Goal: Answer question/provide support

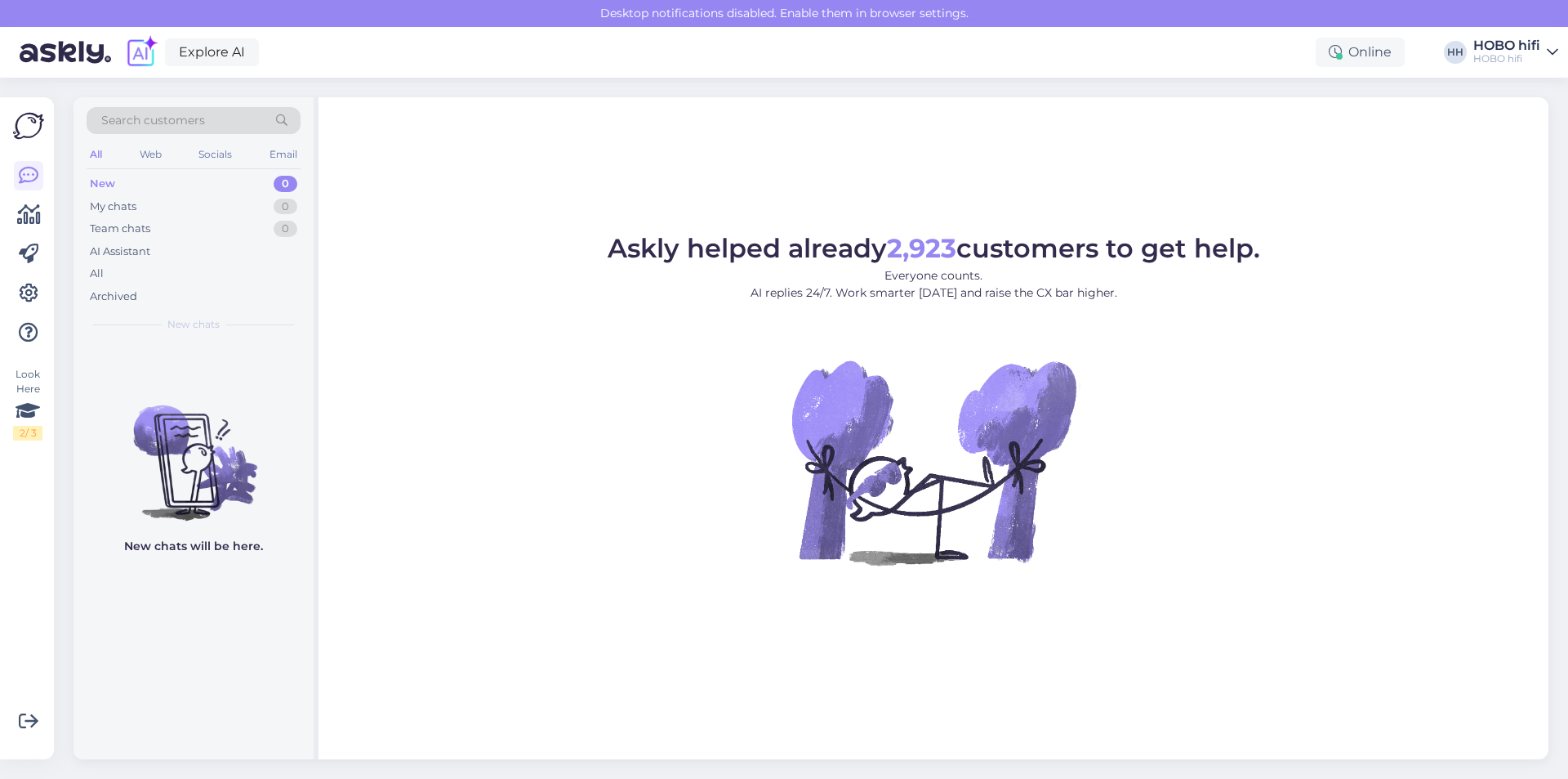
click at [101, 187] on div "New" at bounding box center [102, 184] width 25 height 17
click at [100, 267] on div "All" at bounding box center [96, 274] width 14 height 17
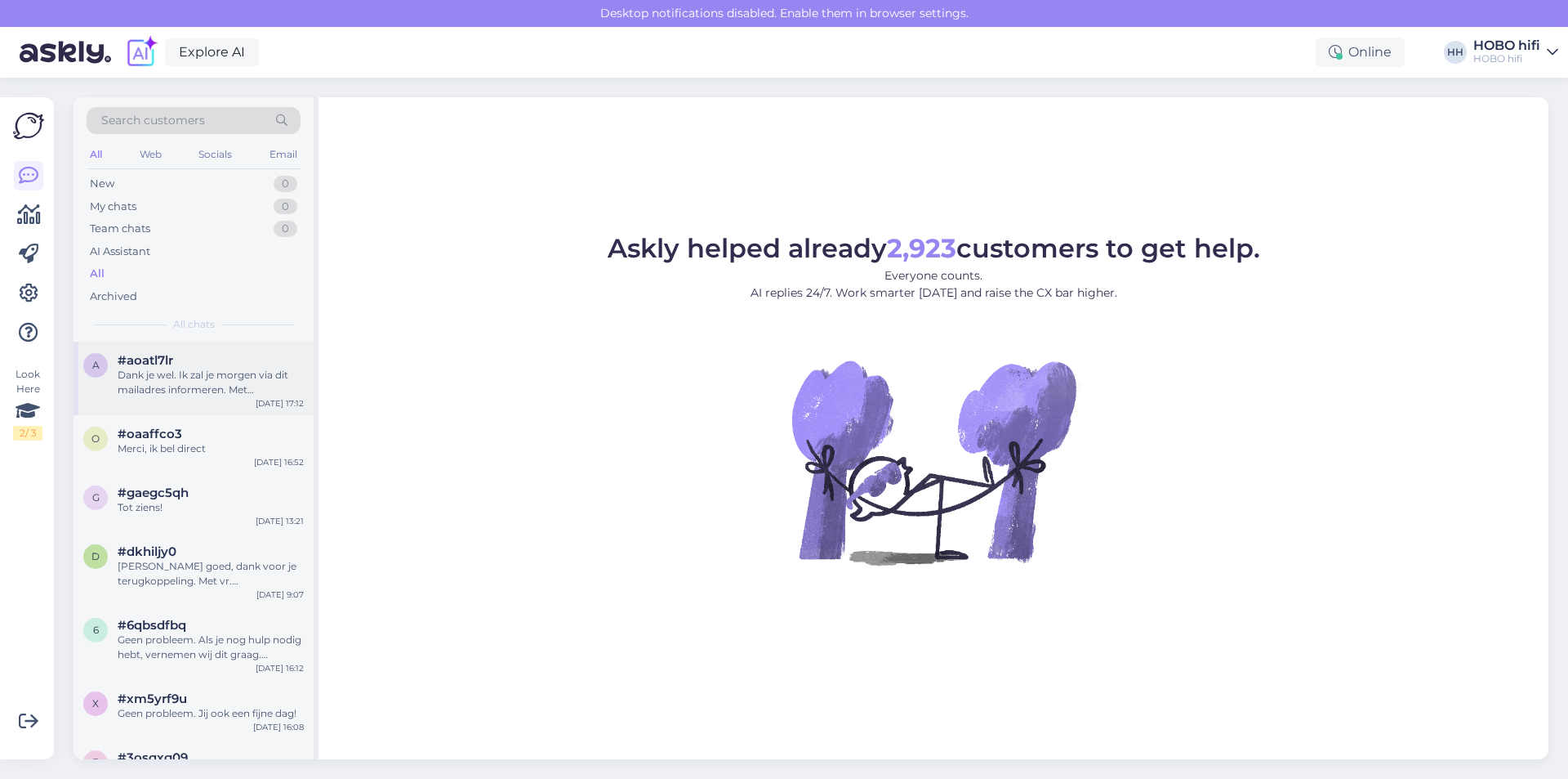
click at [131, 369] on div "Dank je wel. Ik zal je morgen via dit mailadres informeren. Met vriendelijke gr…" at bounding box center [211, 383] width 187 height 30
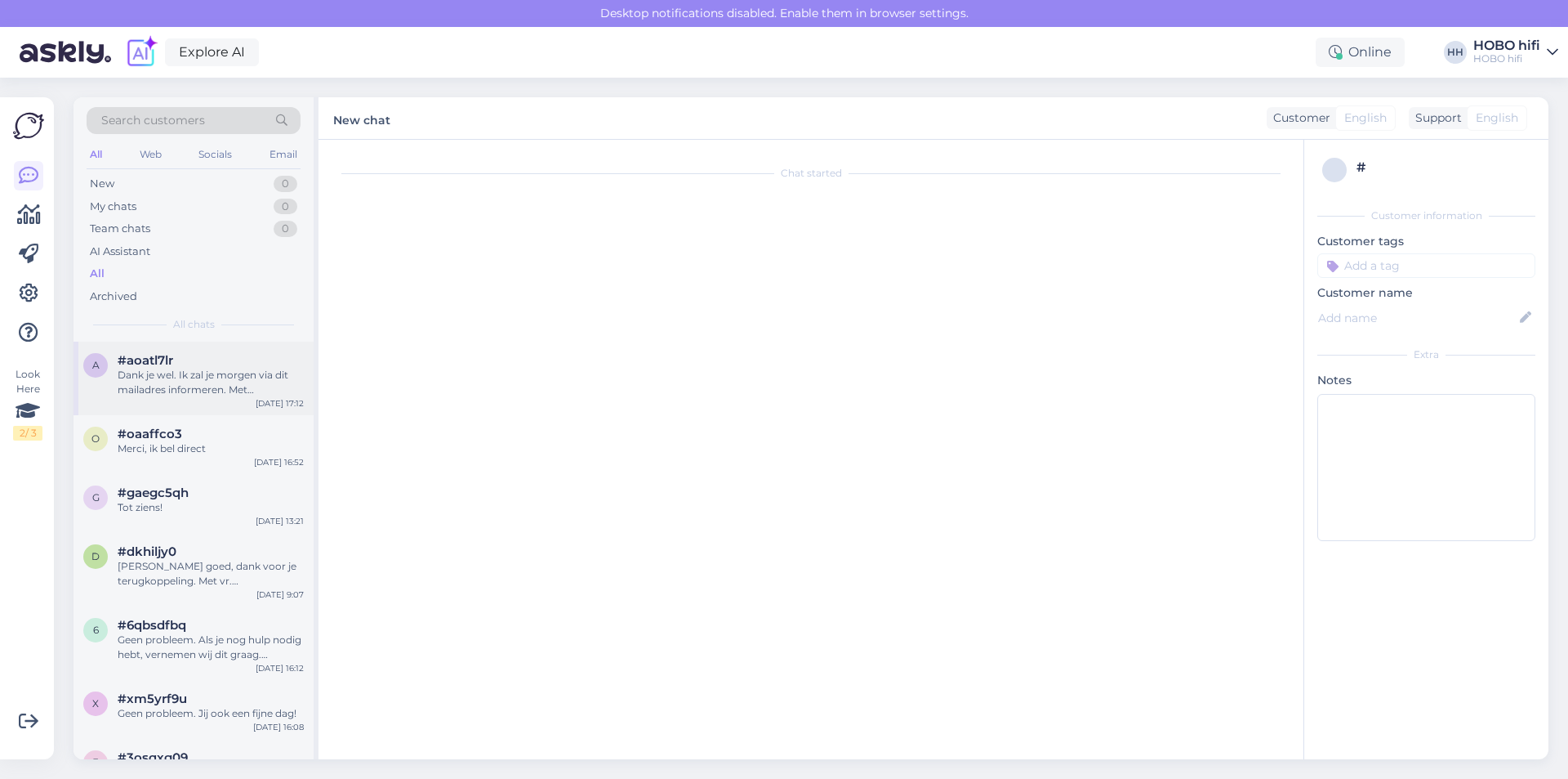
scroll to position [95, 0]
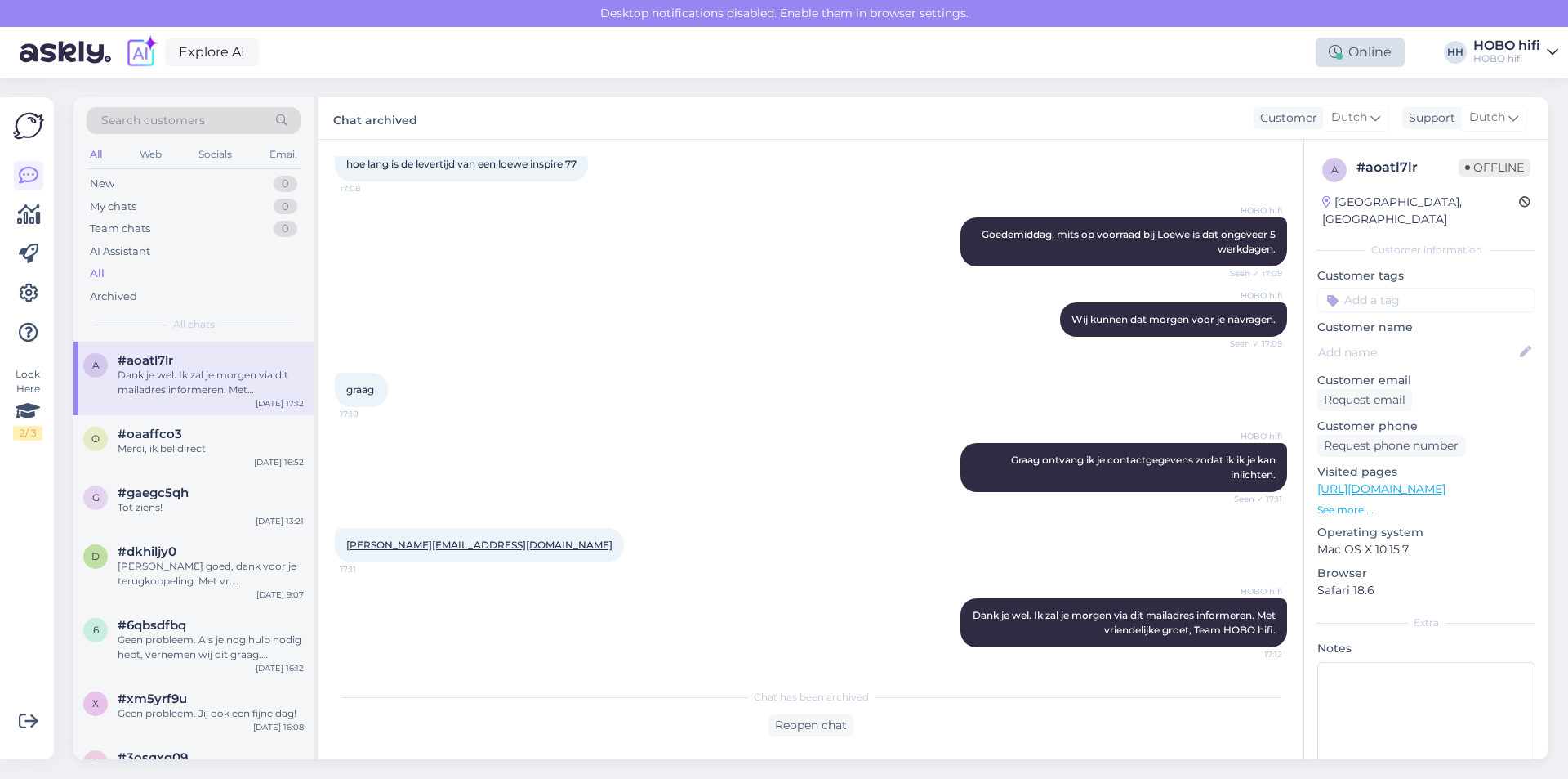
click at [1402, 55] on div "Online" at bounding box center [1360, 52] width 89 height 30
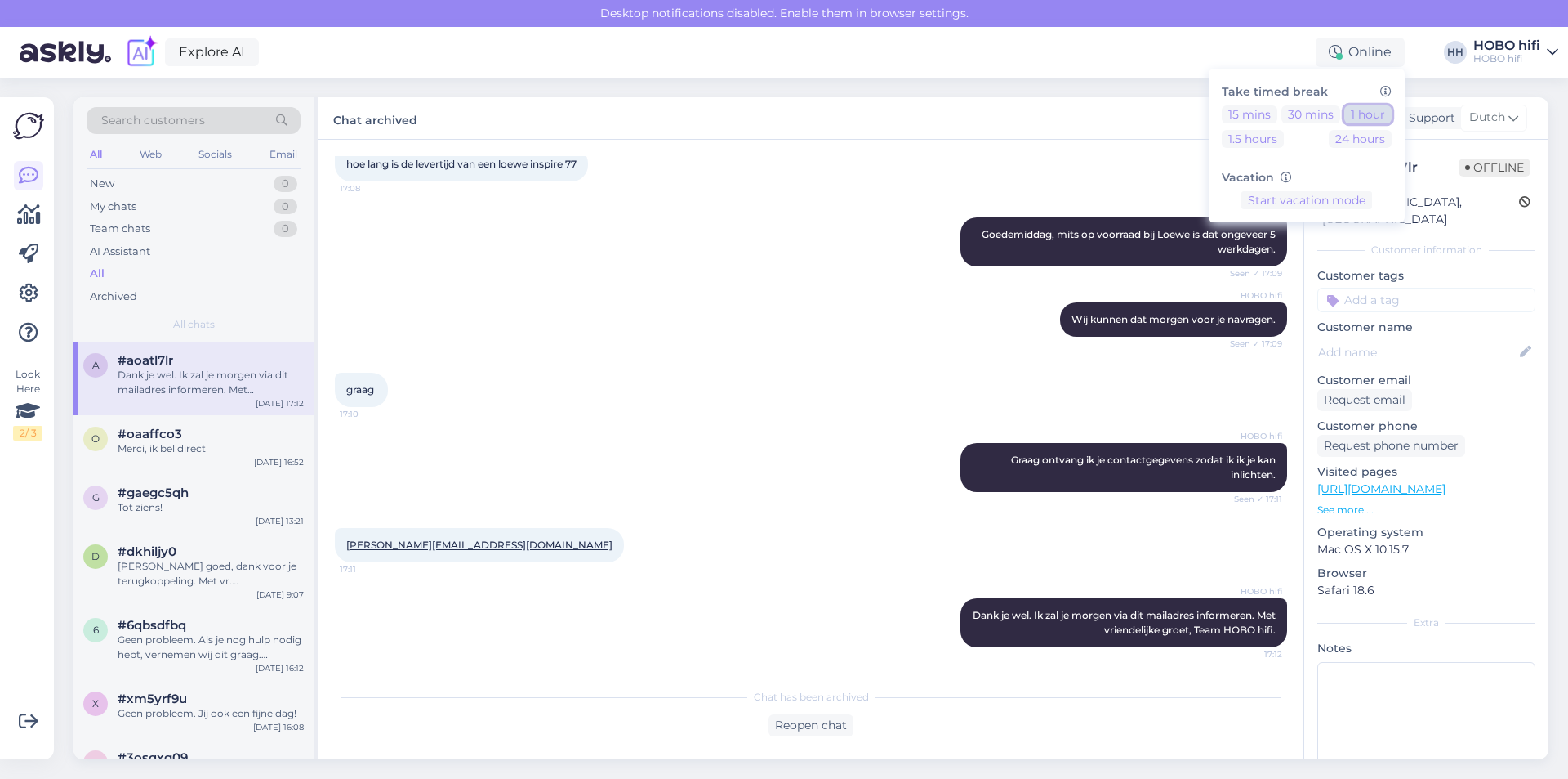
click at [1360, 116] on button "1 hour" at bounding box center [1368, 114] width 48 height 18
click at [1364, 108] on button "1 hour" at bounding box center [1368, 114] width 48 height 18
click at [445, 545] on link "[PERSON_NAME][EMAIL_ADDRESS][DOMAIN_NAME]" at bounding box center [479, 544] width 266 height 12
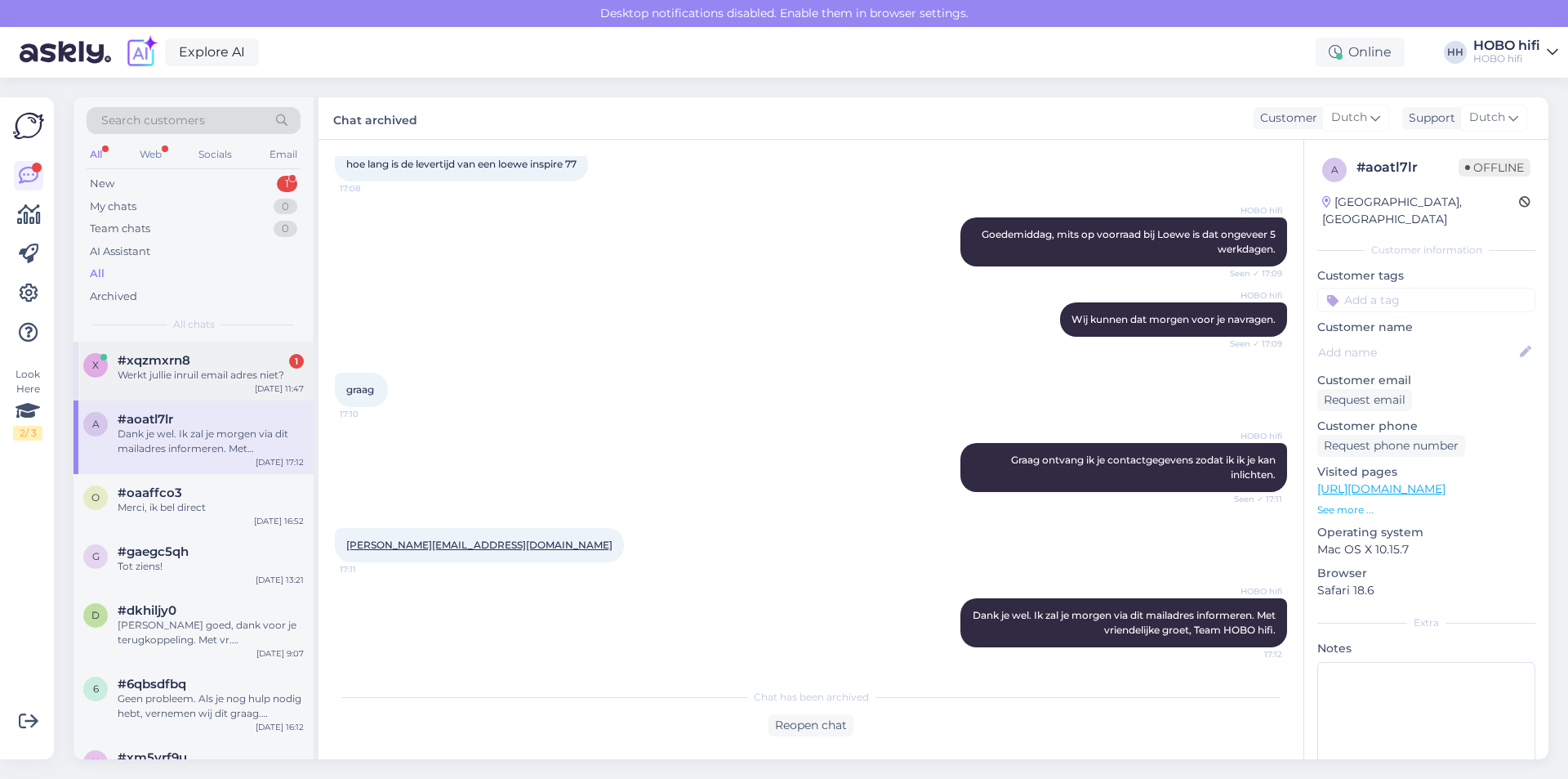
click at [271, 376] on div "Werkt jullie inruil email adres niet?" at bounding box center [211, 375] width 187 height 15
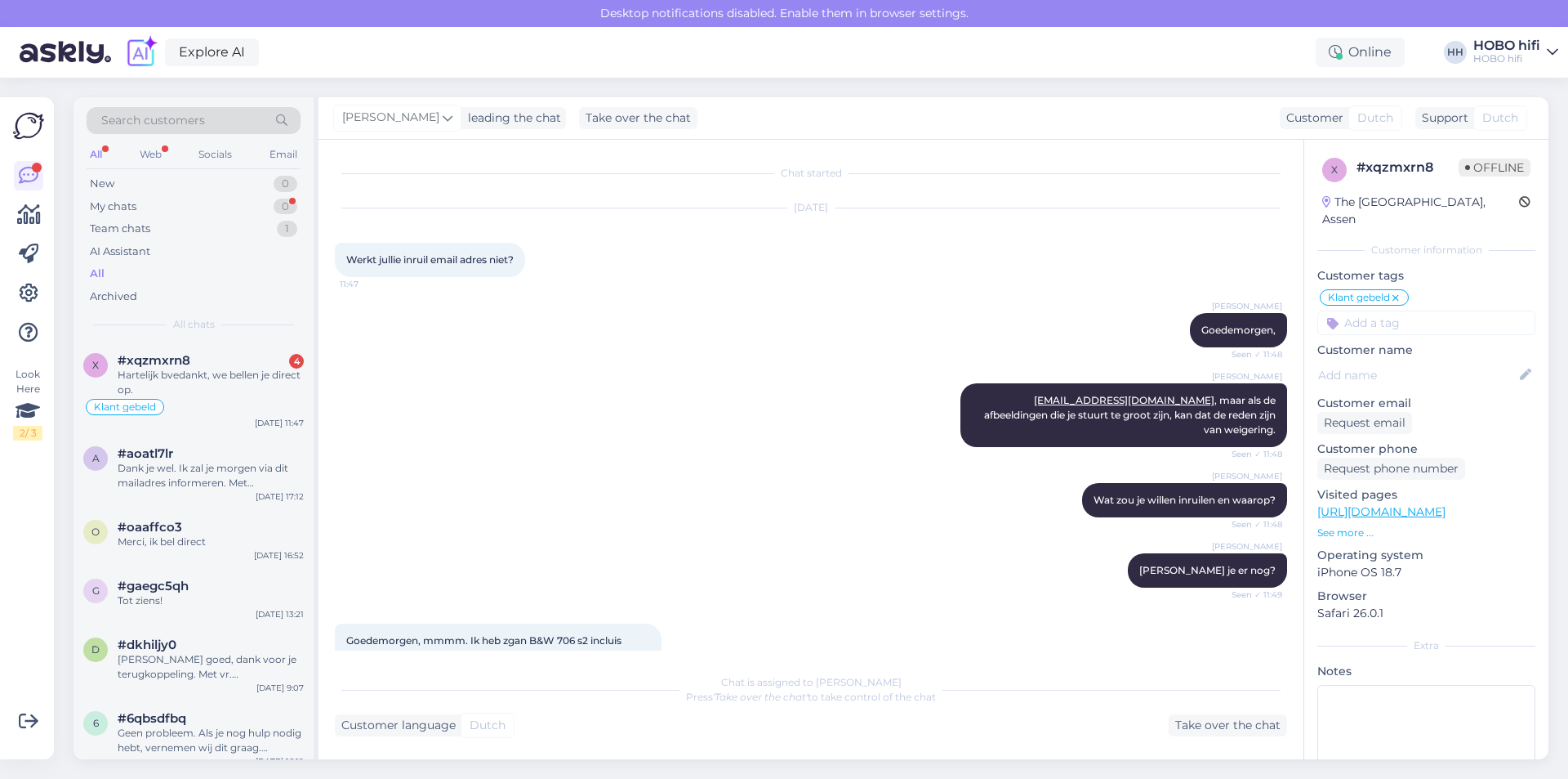
scroll to position [542, 0]
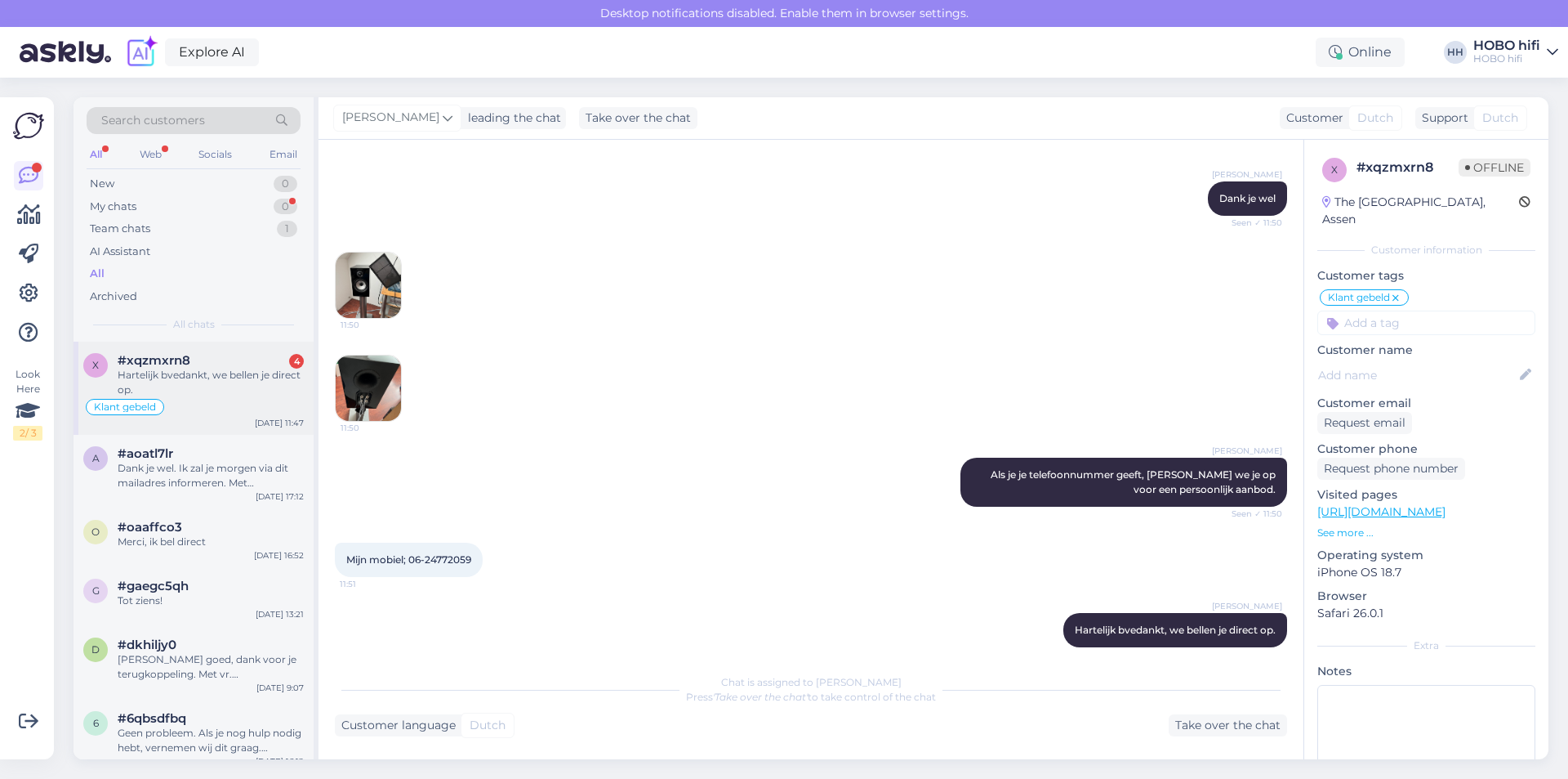
click at [227, 359] on div "#xqzmxrn8 4" at bounding box center [211, 360] width 187 height 15
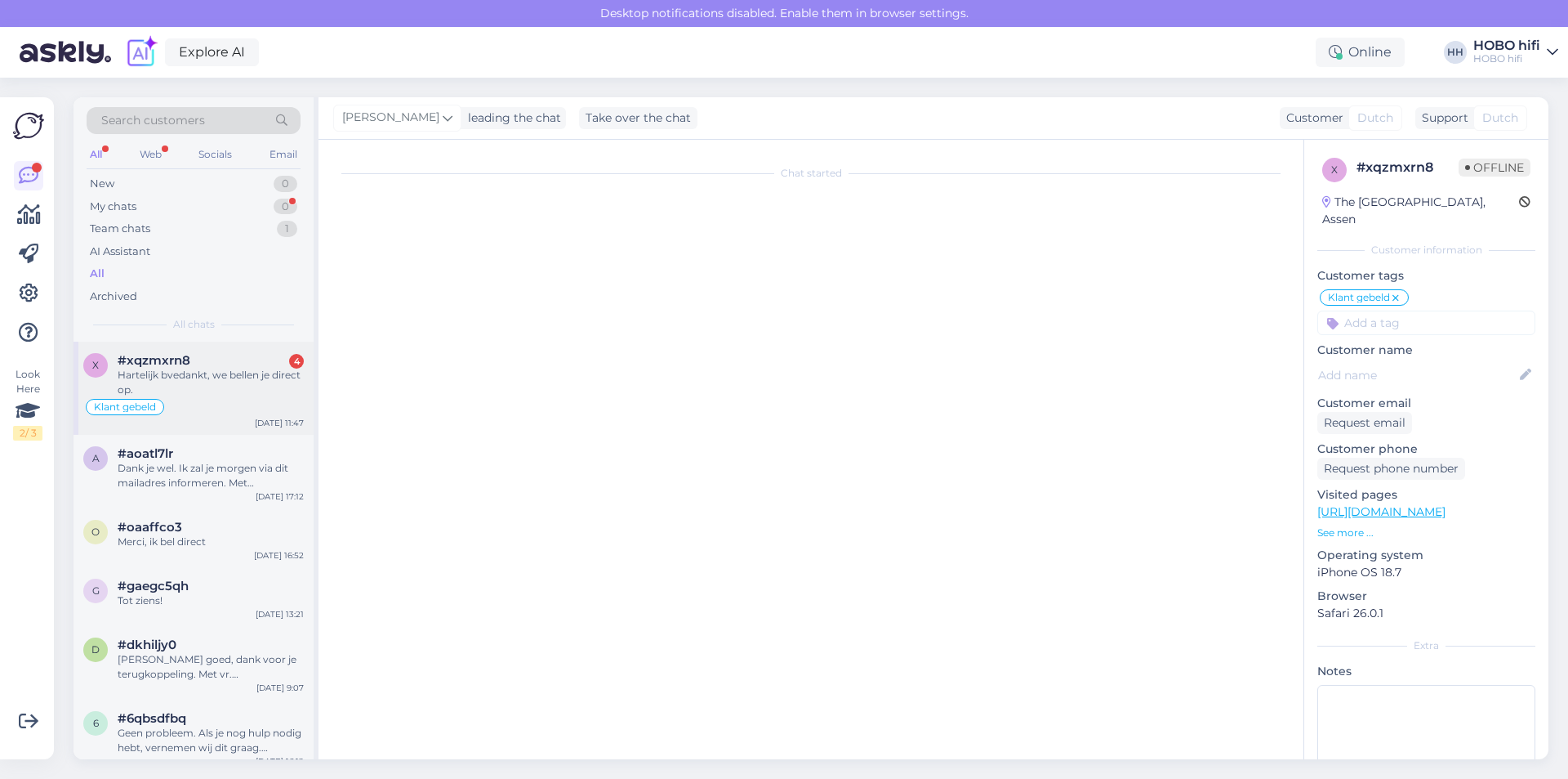
scroll to position [0, 0]
click at [227, 361] on div "#xqzmxrn8 4" at bounding box center [211, 360] width 187 height 15
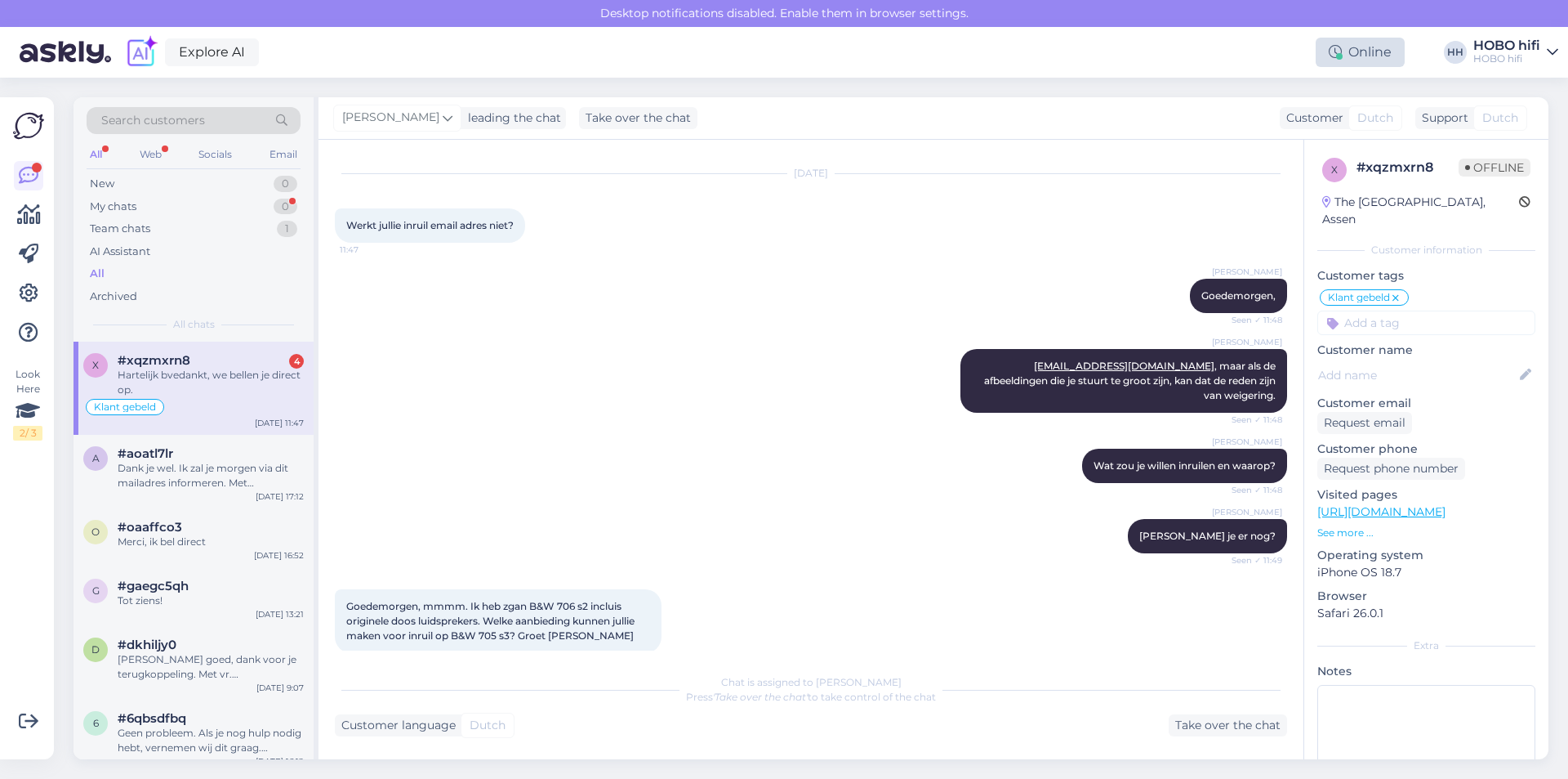
click at [1374, 52] on div "Online" at bounding box center [1360, 52] width 89 height 30
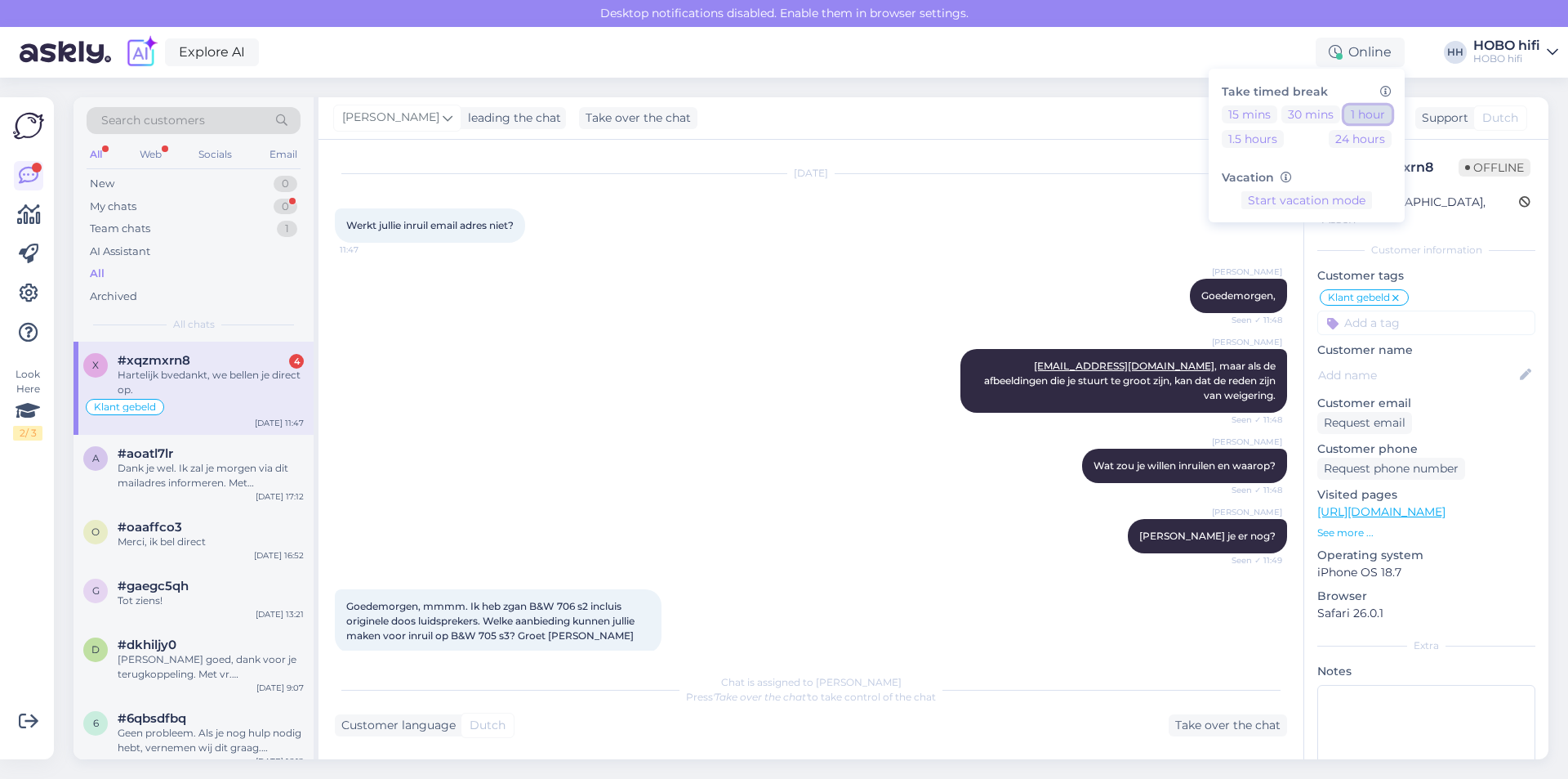
click at [1372, 113] on button "1 hour" at bounding box center [1368, 114] width 48 height 18
